Goal: Task Accomplishment & Management: Manage account settings

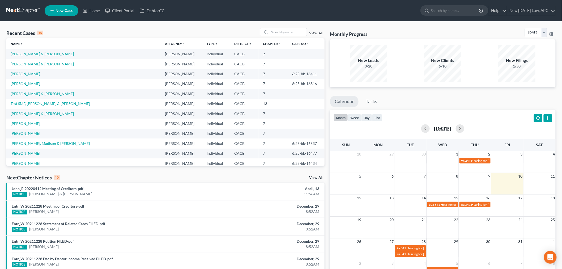
click at [35, 63] on link "[PERSON_NAME] & [PERSON_NAME]" at bounding box center [42, 64] width 63 height 5
select select "6"
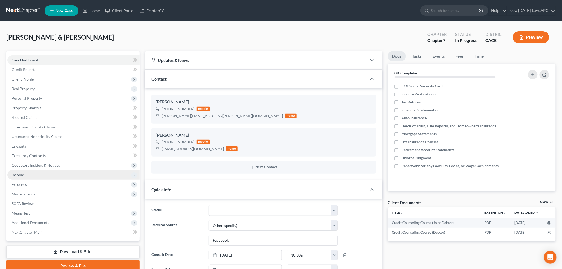
click at [26, 171] on span "Income" at bounding box center [73, 175] width 132 height 10
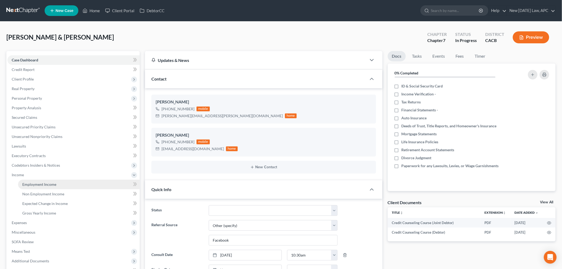
click at [43, 184] on span "Employment Income" at bounding box center [39, 184] width 34 height 5
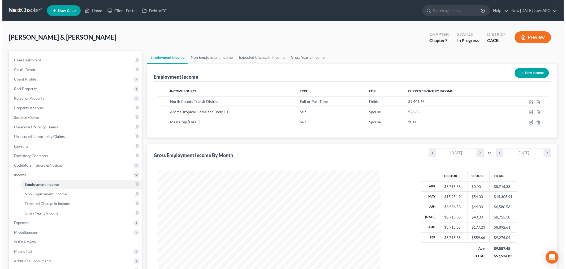
scroll to position [111, 233]
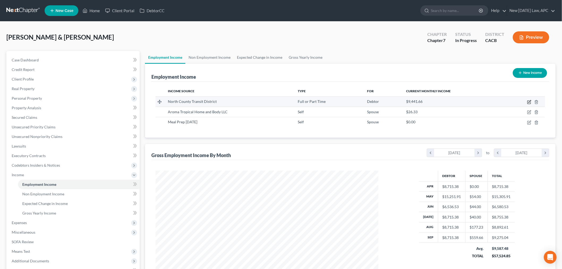
click at [527, 101] on icon "button" at bounding box center [528, 102] width 3 height 3
select select "0"
select select "4"
select select "2"
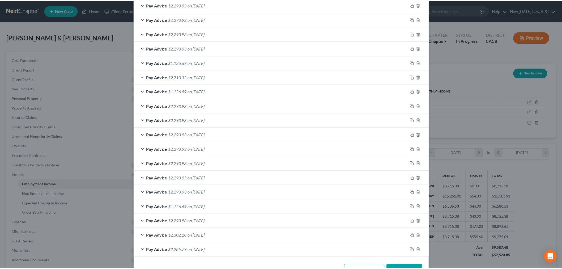
scroll to position [243, 0]
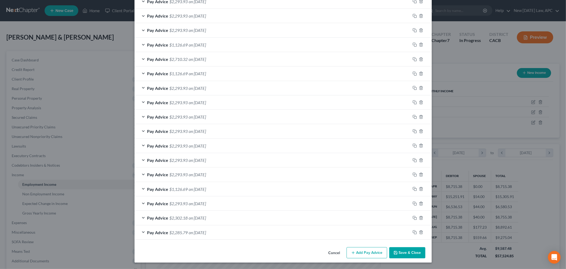
click at [329, 256] on button "Cancel" at bounding box center [334, 252] width 20 height 11
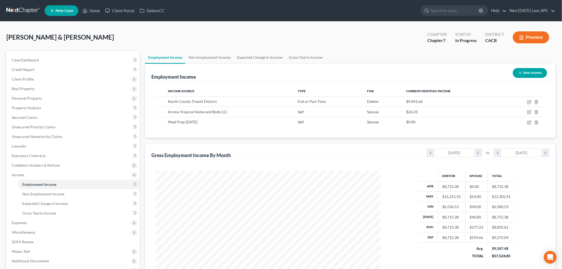
scroll to position [265252, 265130]
